Goal: Information Seeking & Learning: Learn about a topic

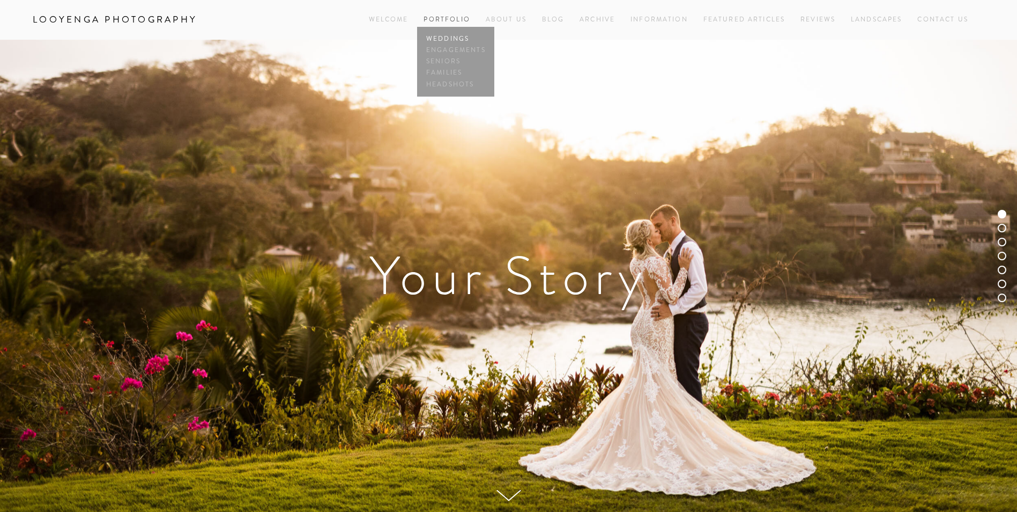
click at [458, 36] on link "Weddings" at bounding box center [456, 38] width 64 height 11
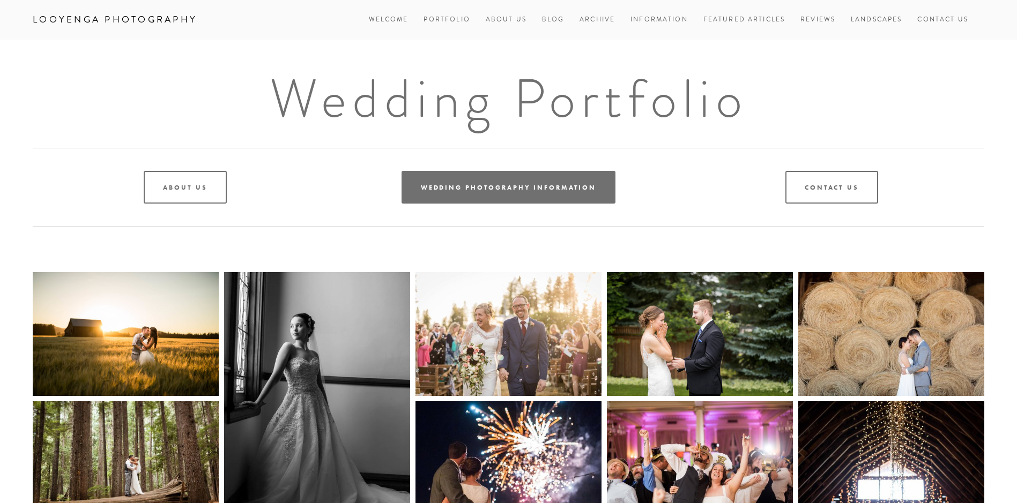
click at [491, 181] on link "Wedding Photography Information" at bounding box center [509, 187] width 214 height 33
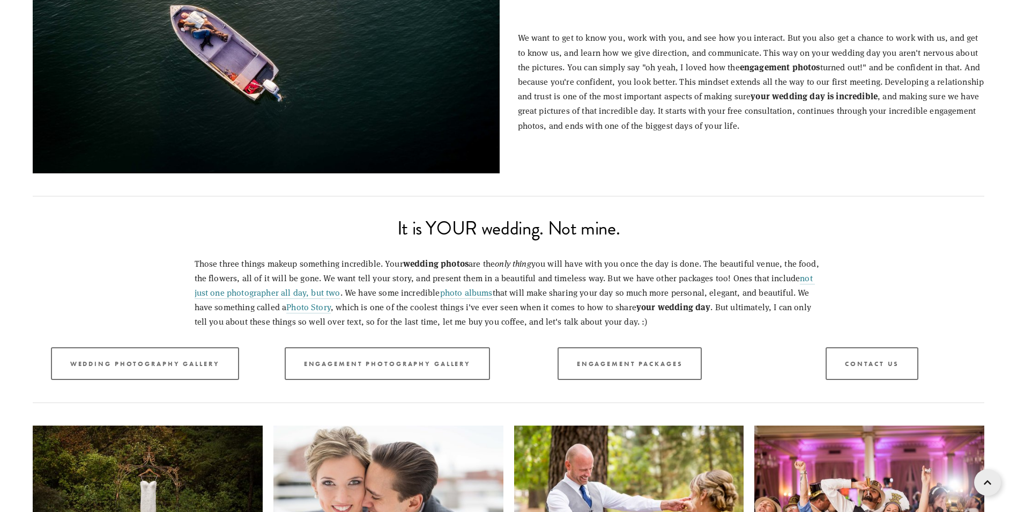
scroll to position [1341, 0]
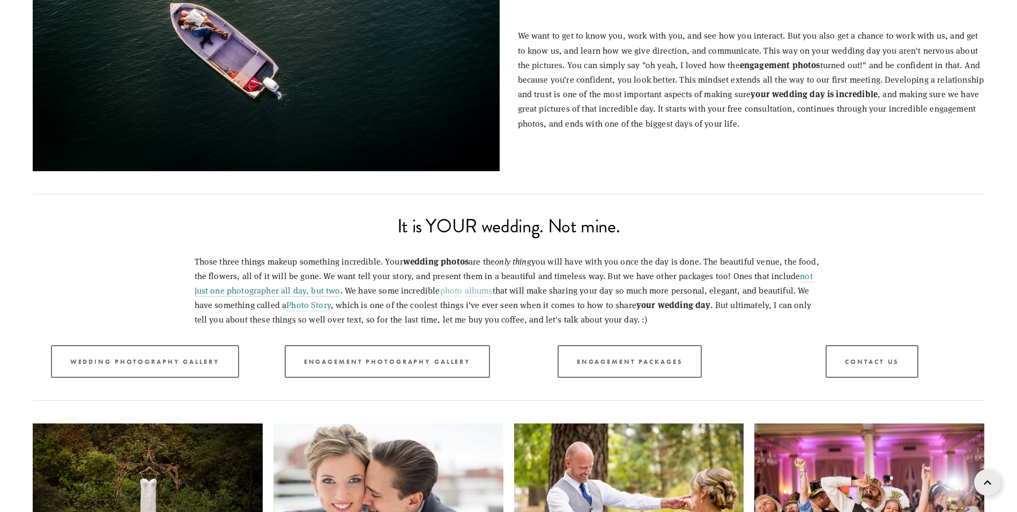
click at [440, 290] on link "photo albums" at bounding box center [466, 290] width 53 height 12
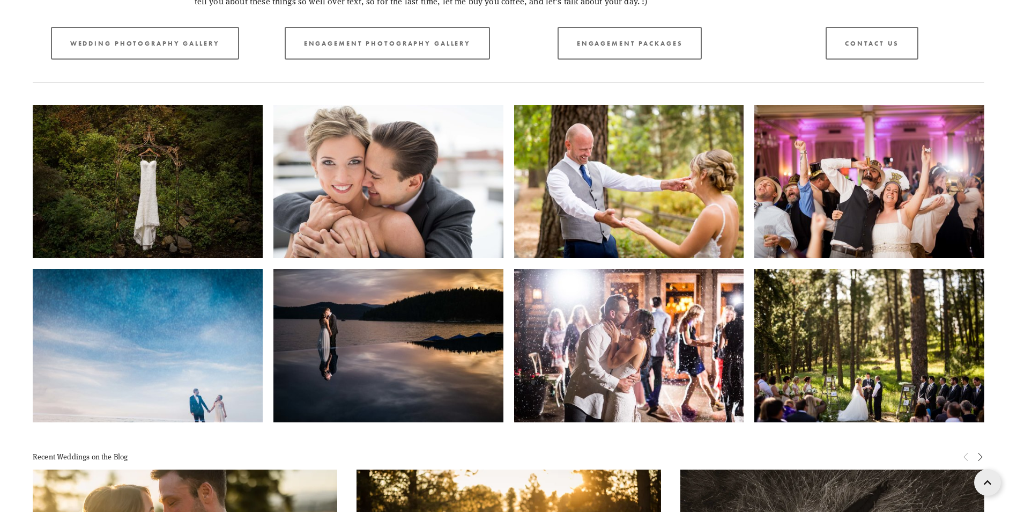
scroll to position [1441, 0]
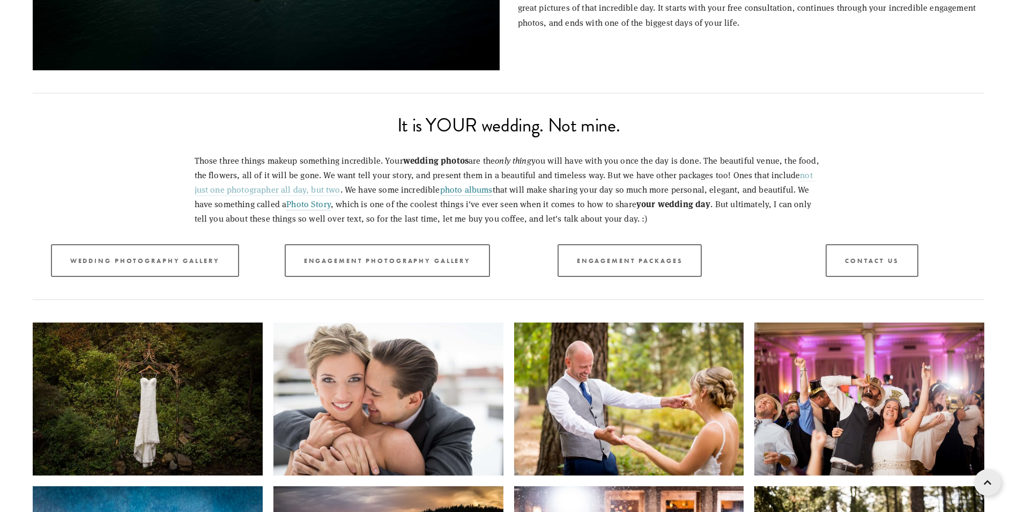
click at [288, 188] on link "not just one photographer all day, but two" at bounding box center [505, 182] width 620 height 27
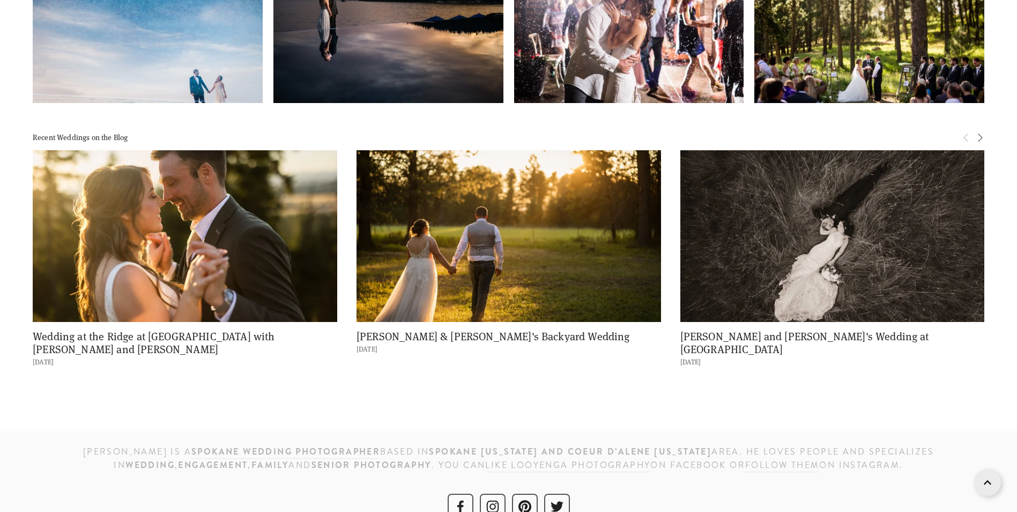
scroll to position [1656, 0]
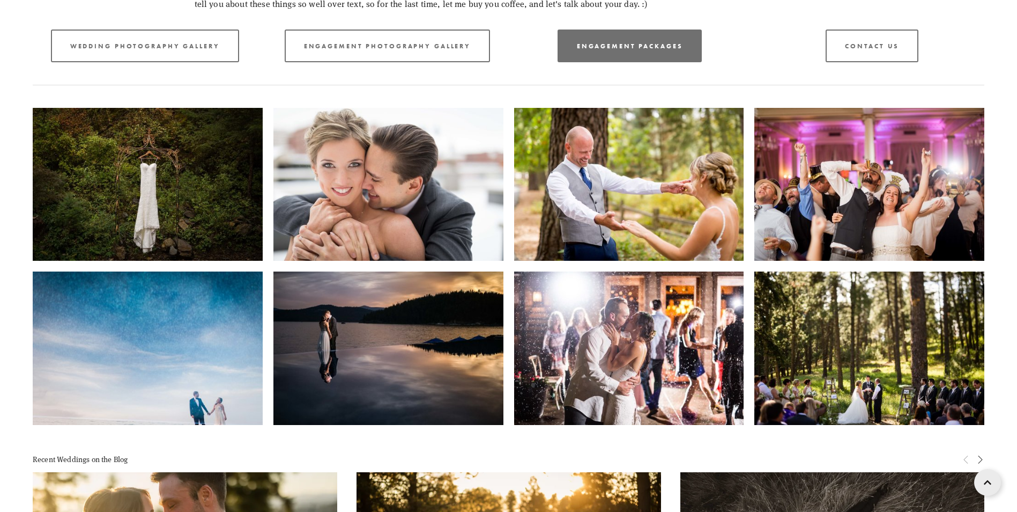
click at [695, 41] on link "Engagement Packages" at bounding box center [630, 45] width 145 height 33
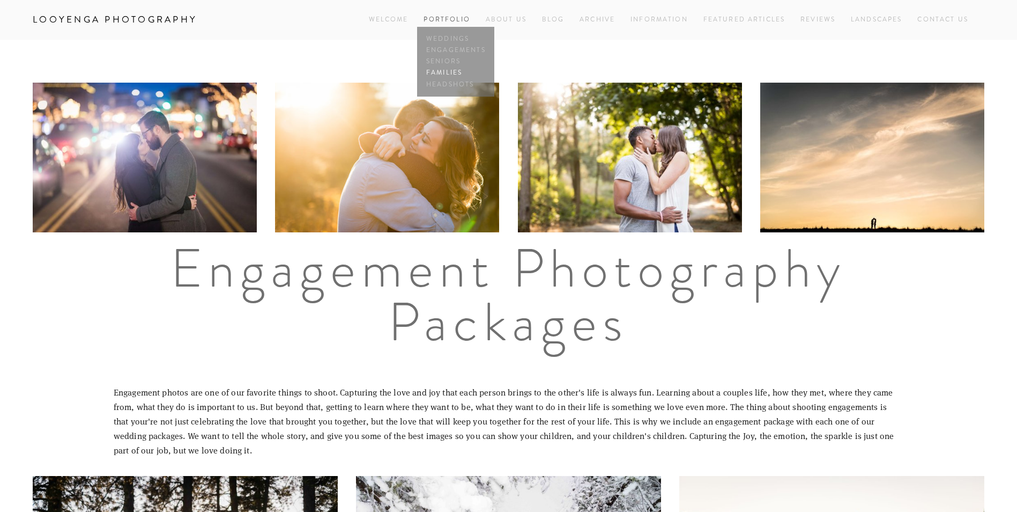
click at [449, 68] on link "Families" at bounding box center [456, 73] width 64 height 11
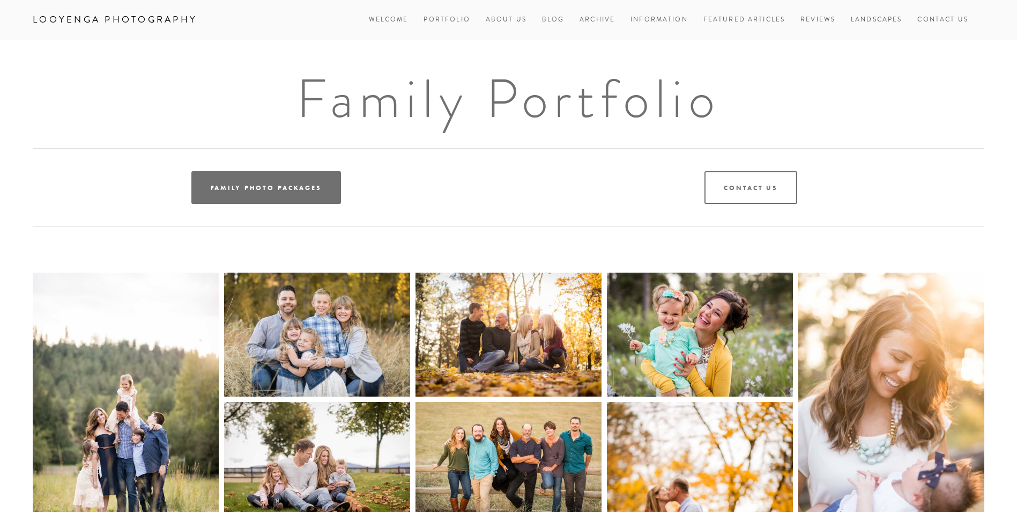
click at [282, 188] on link "Family Photo Packages" at bounding box center [266, 187] width 150 height 33
